Goal: Find specific page/section: Find specific page/section

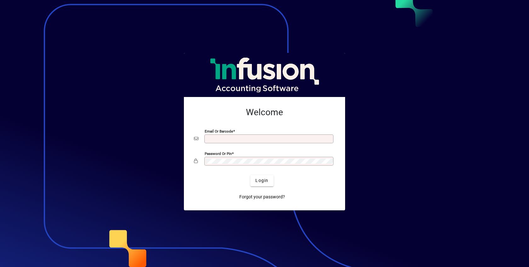
type input "**********"
click at [250, 175] on button "Login" at bounding box center [261, 180] width 23 height 11
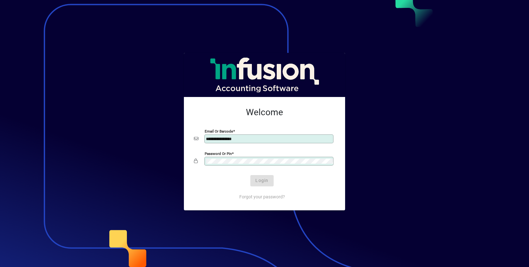
click at [250, 175] on button "Login" at bounding box center [261, 180] width 23 height 11
click at [261, 180] on span "Login" at bounding box center [262, 180] width 13 height 7
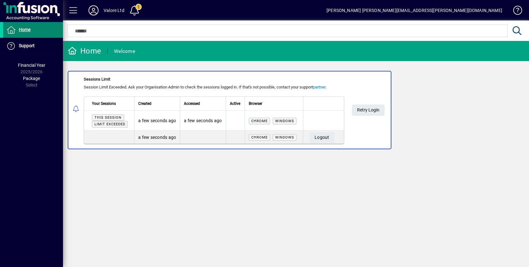
click at [29, 29] on span "Home" at bounding box center [25, 29] width 12 height 5
click at [24, 29] on span "Home" at bounding box center [25, 29] width 12 height 5
click at [367, 108] on span "Retry Login" at bounding box center [368, 110] width 22 height 10
click at [366, 108] on span "Retry Login" at bounding box center [368, 110] width 22 height 10
click at [321, 133] on span "Logout" at bounding box center [322, 137] width 15 height 10
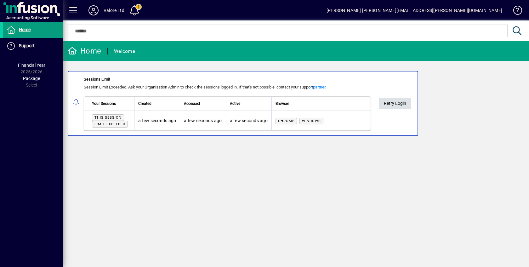
click at [392, 101] on span "Retry Login" at bounding box center [395, 103] width 22 height 10
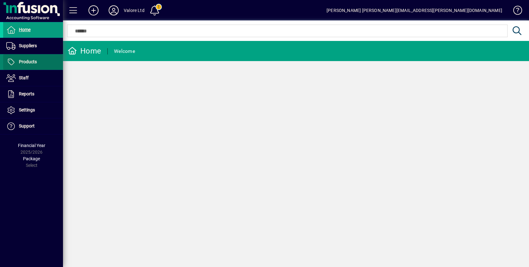
click at [25, 60] on span "Products" at bounding box center [28, 61] width 18 height 5
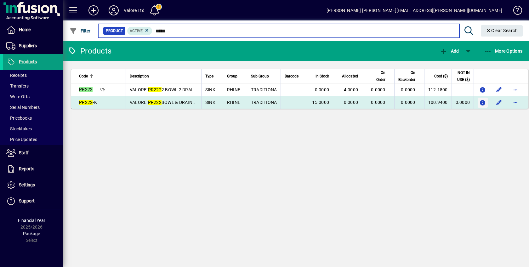
type input "*****"
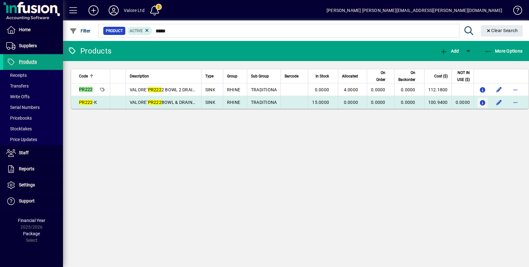
click at [480, 100] on icon "button" at bounding box center [483, 102] width 7 height 5
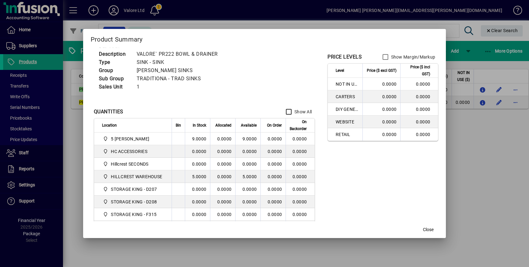
scroll to position [39, 0]
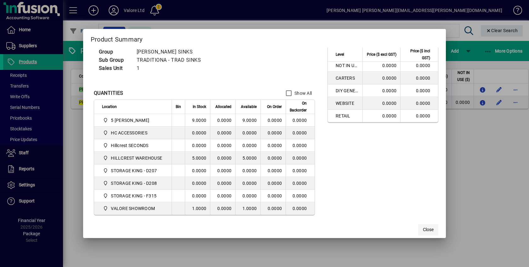
click at [428, 227] on span "Close" at bounding box center [428, 230] width 11 height 7
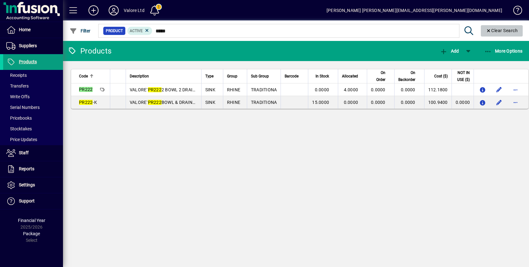
click at [498, 30] on span "Clear Search" at bounding box center [502, 30] width 32 height 5
